Goal: Transaction & Acquisition: Purchase product/service

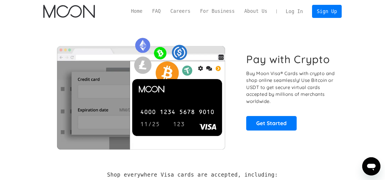
click at [321, 9] on link "Sign Up" at bounding box center [327, 11] width 30 height 13
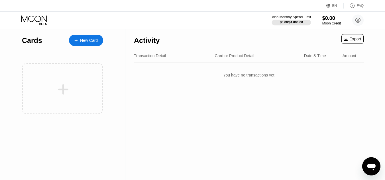
click at [300, 20] on div at bounding box center [291, 23] width 39 height 6
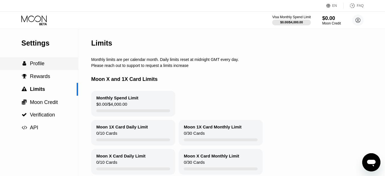
click at [33, 63] on span "Profile" at bounding box center [37, 64] width 15 height 6
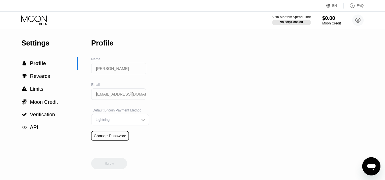
click at [37, 24] on icon at bounding box center [34, 20] width 26 height 10
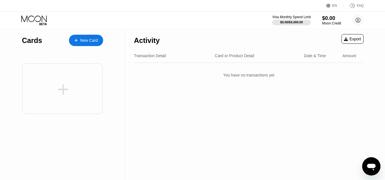
click at [333, 21] on div "$0.00" at bounding box center [331, 18] width 19 height 6
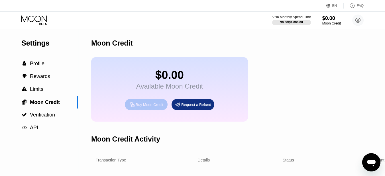
click at [155, 110] on div "Buy Moon Credit" at bounding box center [146, 104] width 43 height 11
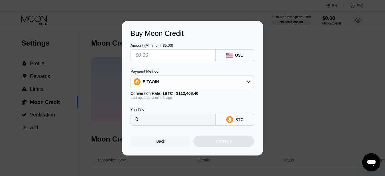
click at [162, 52] on input "text" at bounding box center [172, 55] width 75 height 11
type input "$4"
type input "0.00003559"
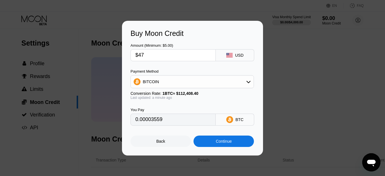
type input "$477"
type input "0.00424346"
type input "$4777"
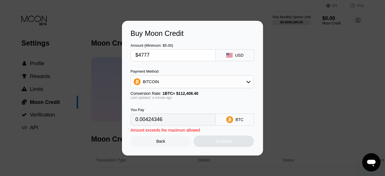
type input "0.04249683"
type input "$477"
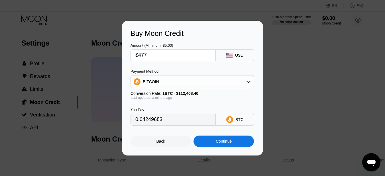
type input "0.00424346"
type input "$47"
type input "0.00041812"
type input "$4"
type input "0.00003559"
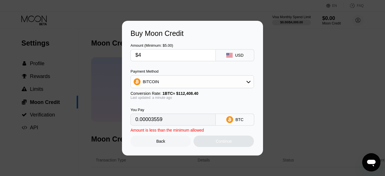
type input "$49"
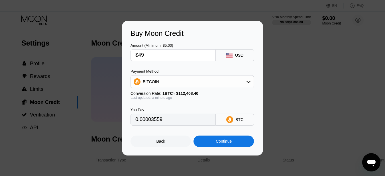
type input "0.00043592"
type input "$49"
click at [190, 81] on div "BITCOIN" at bounding box center [192, 81] width 123 height 11
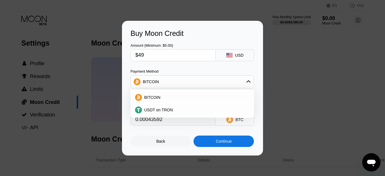
click at [190, 81] on div "BITCOIN" at bounding box center [192, 81] width 123 height 11
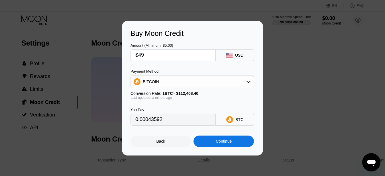
click at [194, 70] on div "Payment Method" at bounding box center [191, 71] width 123 height 4
click at [152, 146] on div "Back" at bounding box center [160, 141] width 60 height 11
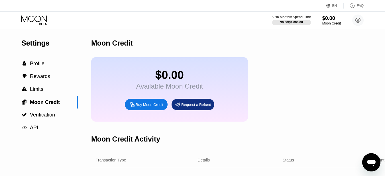
click at [41, 23] on icon at bounding box center [34, 20] width 26 height 10
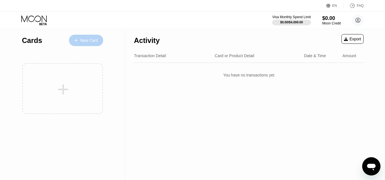
click at [79, 42] on div at bounding box center [79, 40] width 2 height 5
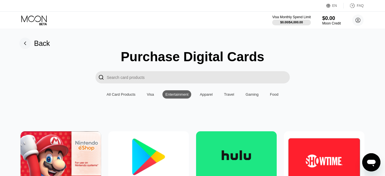
click at [204, 97] on div "Apparel" at bounding box center [206, 94] width 13 height 4
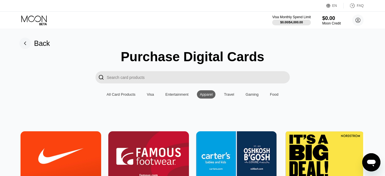
click at [149, 95] on div "Visa" at bounding box center [150, 94] width 7 height 4
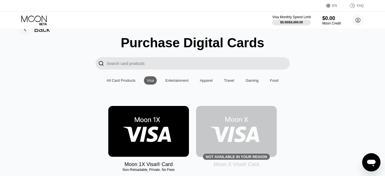
scroll to position [13, 0]
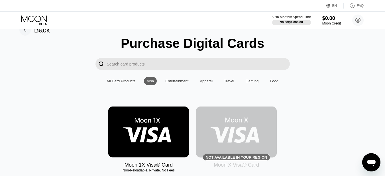
click at [274, 81] on div "Food" at bounding box center [274, 81] width 14 height 8
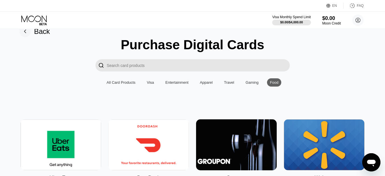
scroll to position [11, 0]
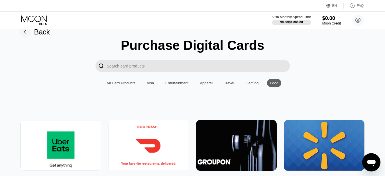
click at [255, 87] on div "Gaming" at bounding box center [252, 83] width 19 height 8
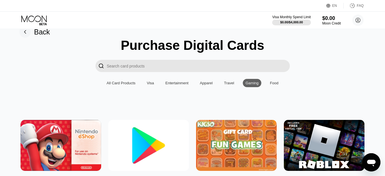
click at [226, 85] on div "Travel" at bounding box center [229, 83] width 10 height 4
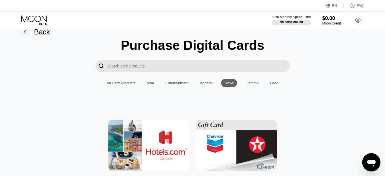
click at [244, 87] on div "Gaming" at bounding box center [252, 83] width 19 height 8
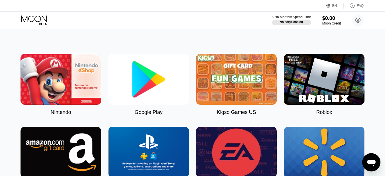
scroll to position [81, 0]
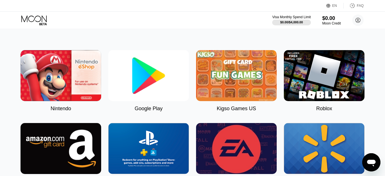
click at [137, 72] on img at bounding box center [148, 75] width 81 height 51
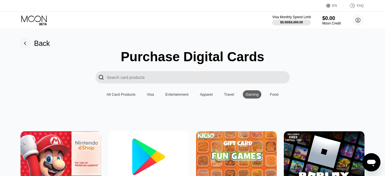
type input "0"
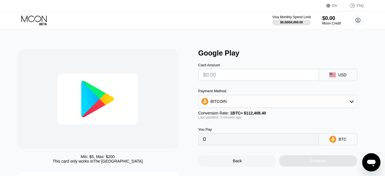
click at [33, 19] on icon at bounding box center [34, 20] width 26 height 10
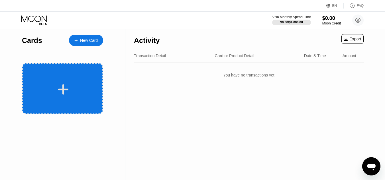
click at [55, 77] on div at bounding box center [62, 88] width 81 height 51
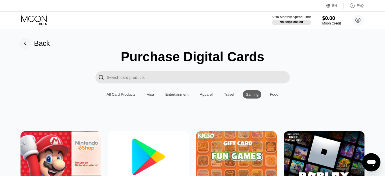
click at [153, 96] on div "Visa" at bounding box center [150, 94] width 7 height 4
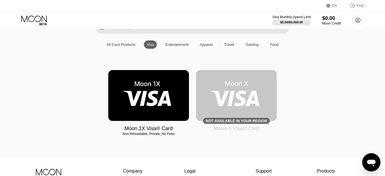
scroll to position [58, 0]
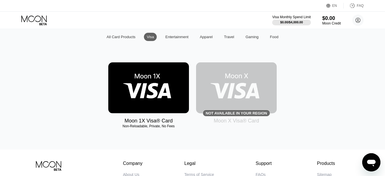
click at [162, 88] on img at bounding box center [148, 87] width 81 height 51
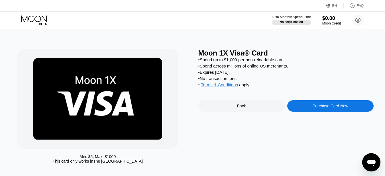
click at [307, 111] on div "Purchase Card Now" at bounding box center [330, 105] width 86 height 11
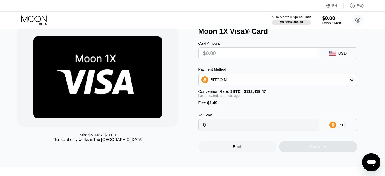
scroll to position [24, 0]
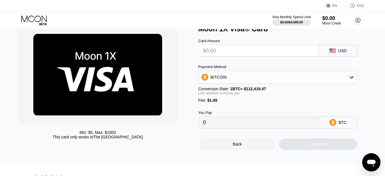
click at [226, 50] on input "text" at bounding box center [258, 50] width 111 height 11
click at [211, 125] on input "0" at bounding box center [258, 122] width 111 height 11
